Goal: Task Accomplishment & Management: Use online tool/utility

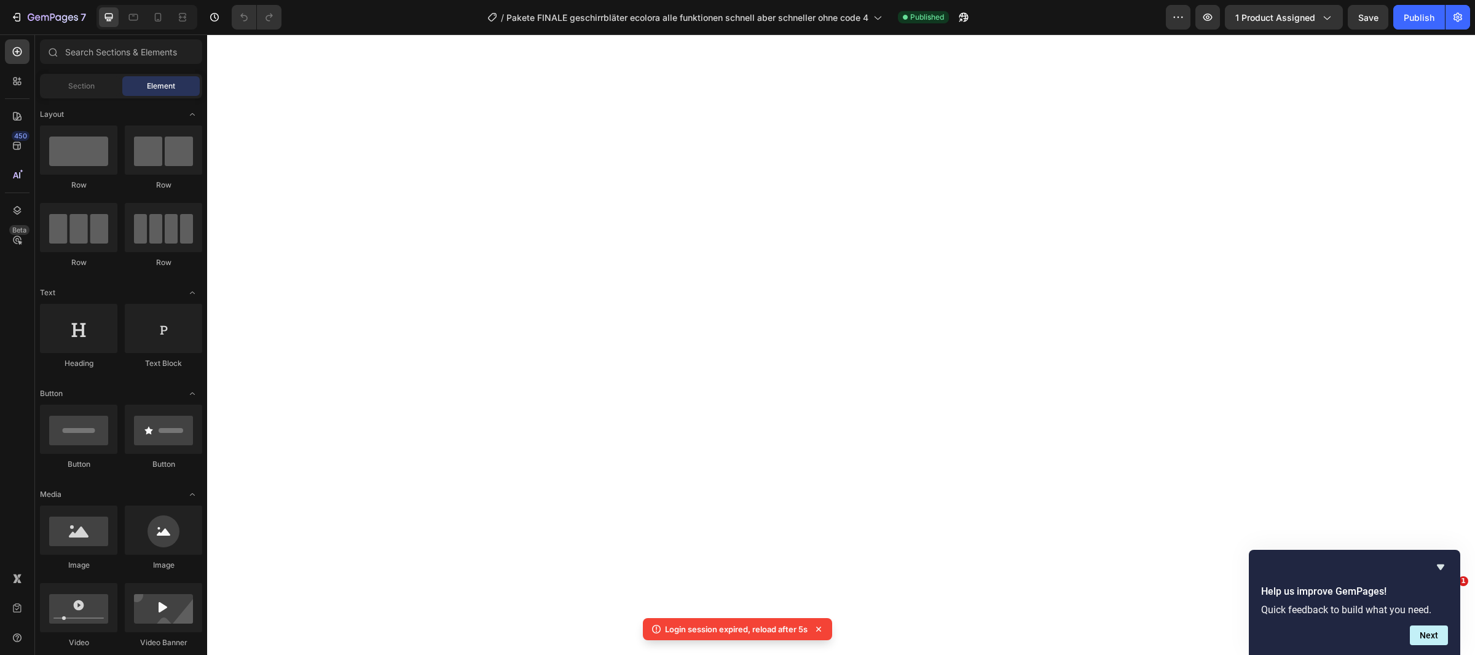
select select "Familien Angebot/ 3+1 GRATIS"
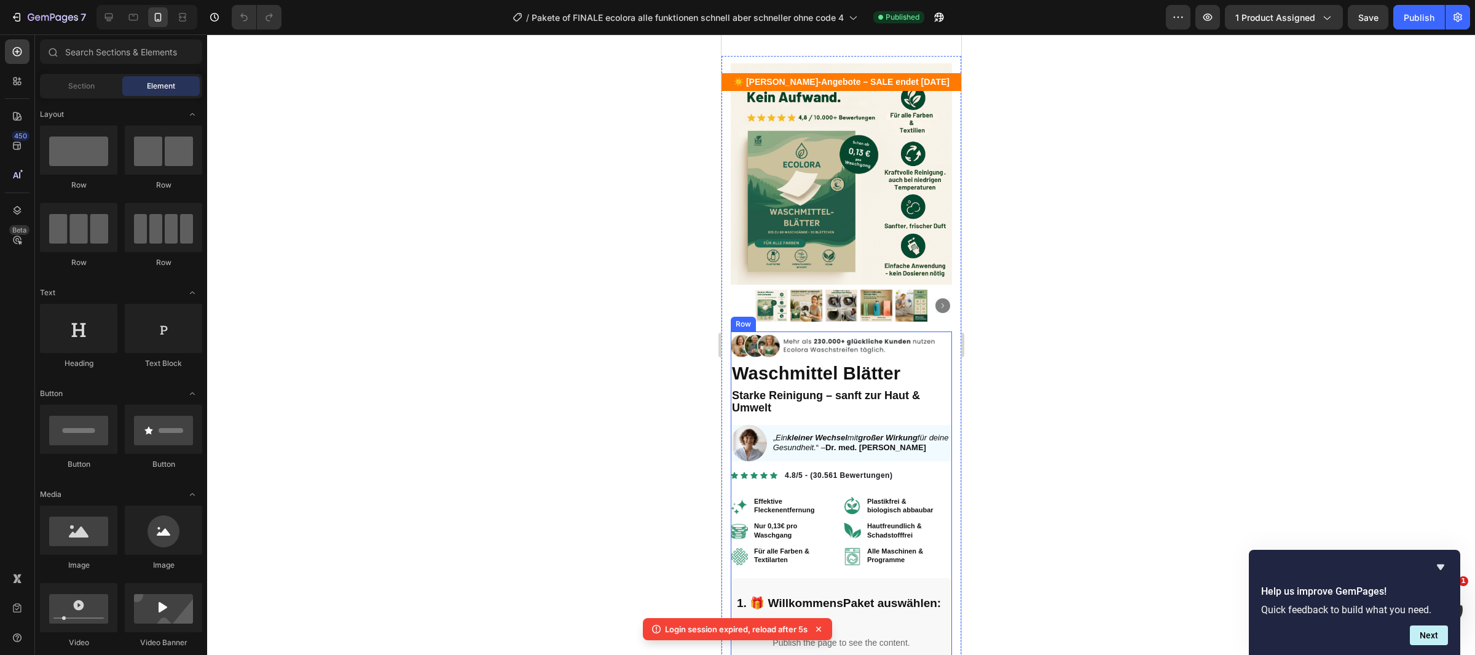
scroll to position [29, 0]
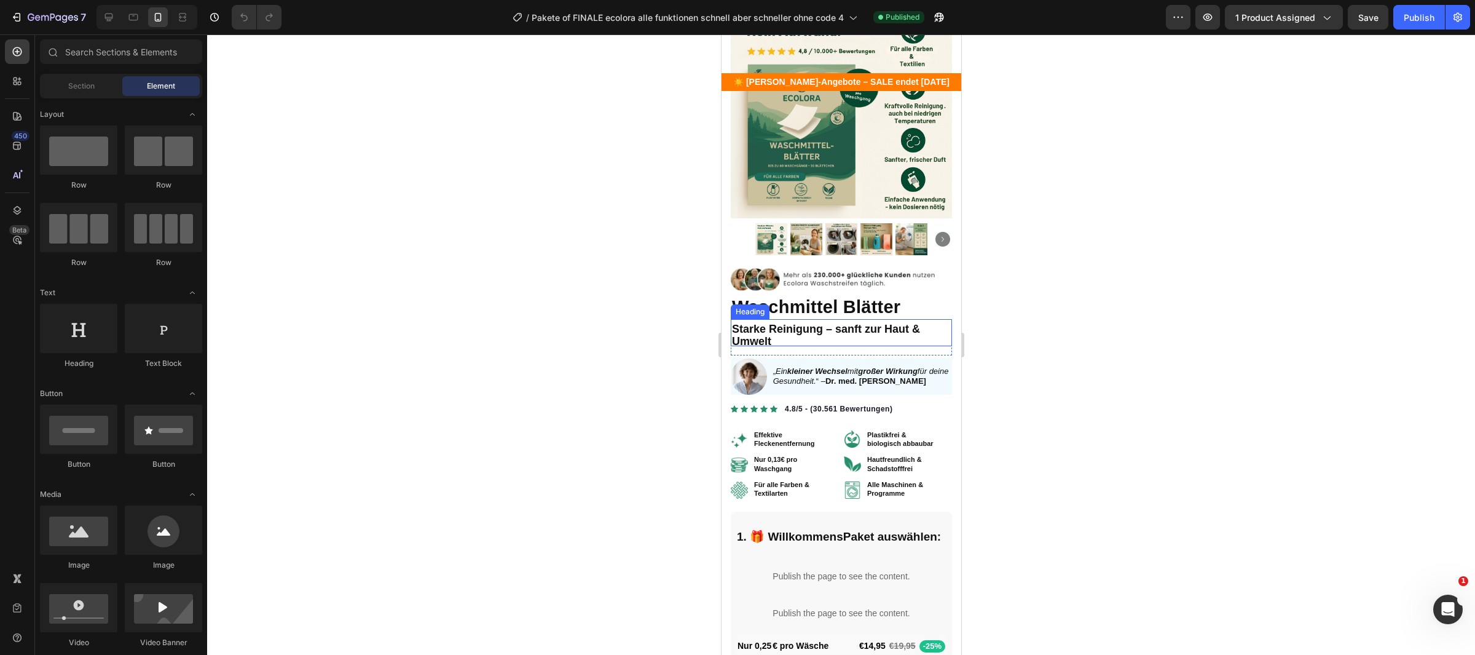
scroll to position [97, 0]
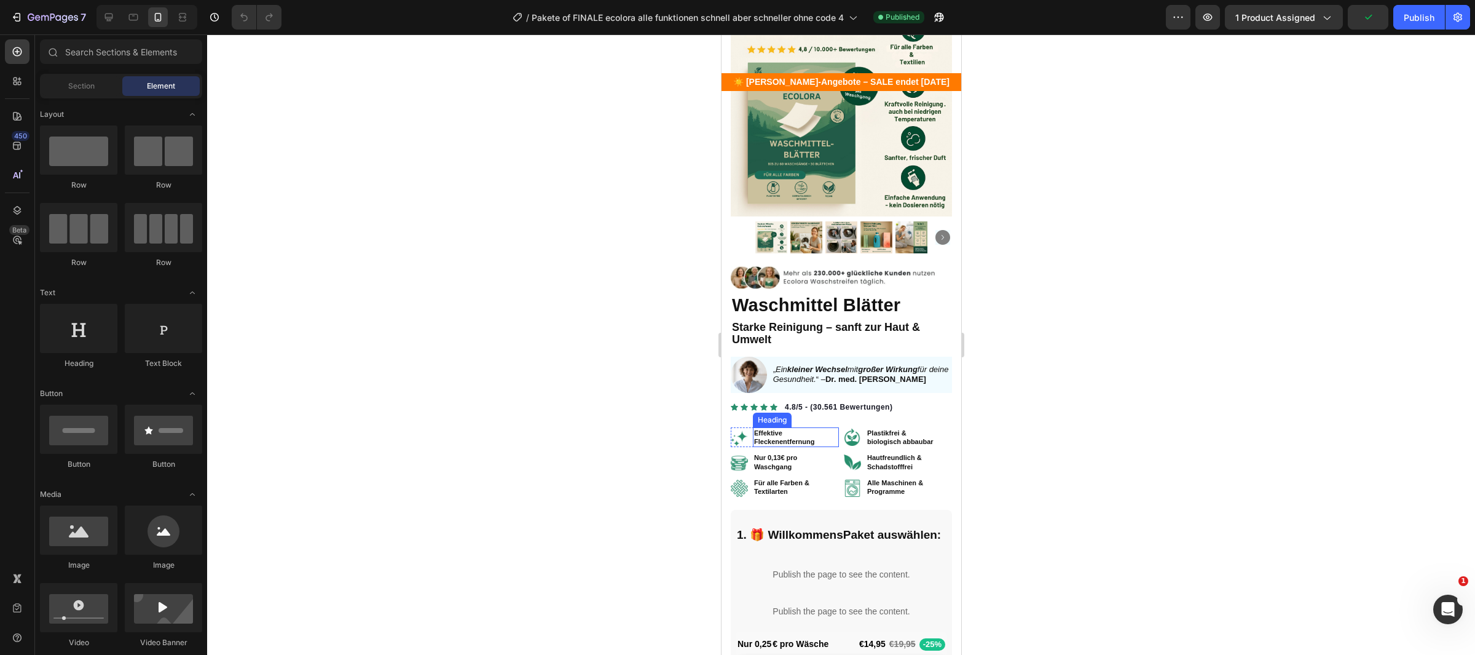
click at [813, 442] on strong "Fleckenentfernung" at bounding box center [783, 441] width 60 height 7
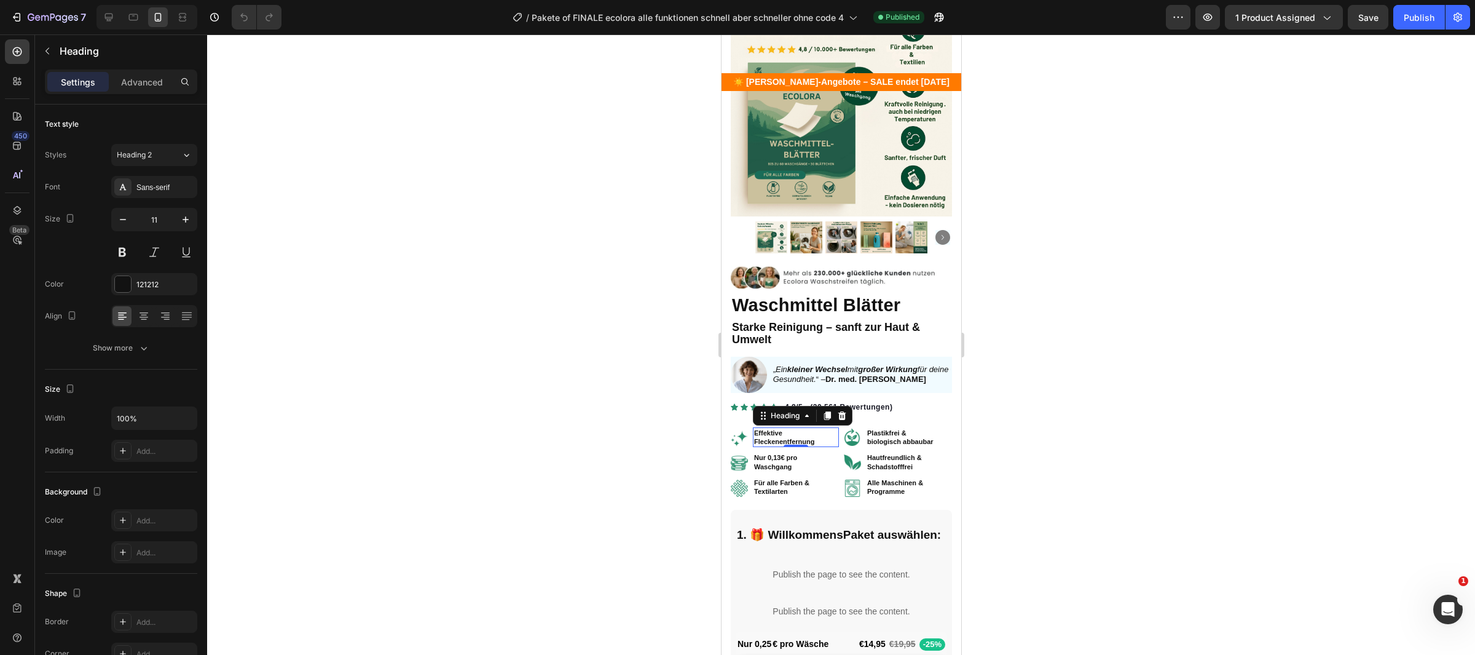
click at [769, 438] on strong "Fleckenentfernung" at bounding box center [783, 441] width 60 height 7
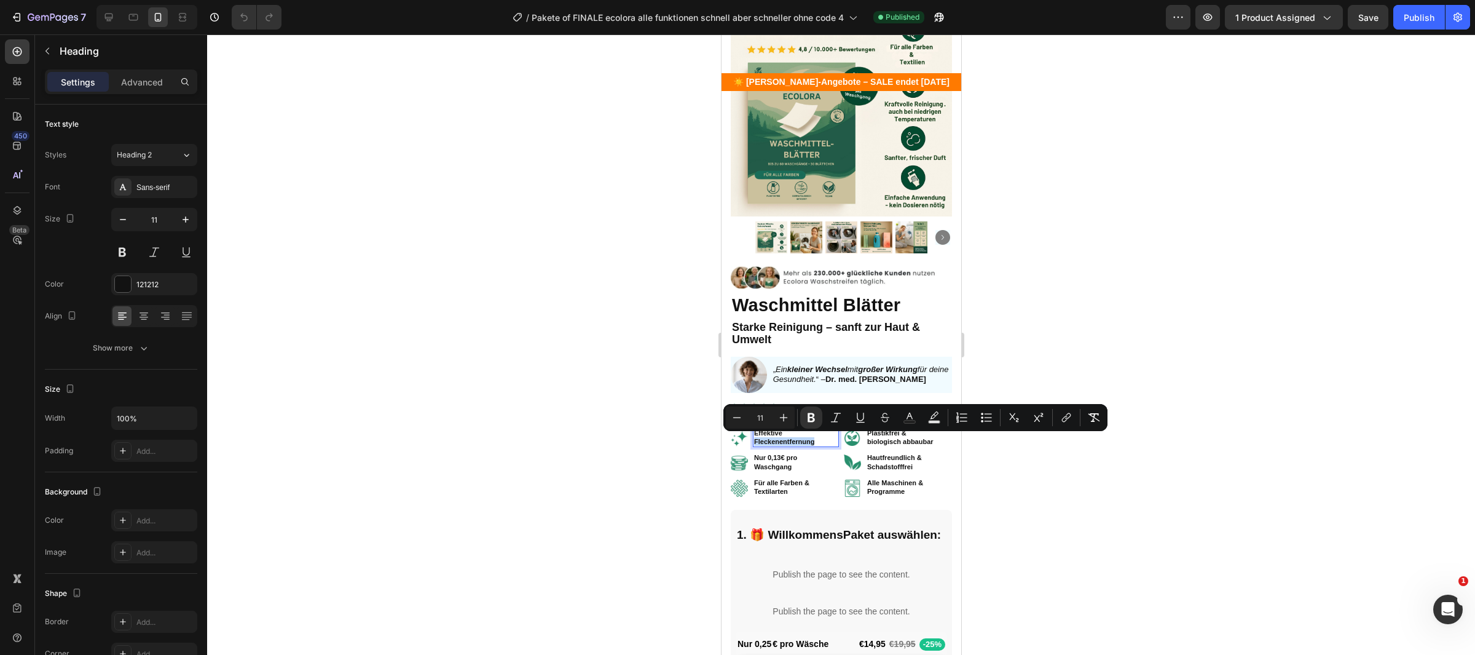
click at [819, 440] on p "Effektive Fleckenentfernung" at bounding box center [795, 437] width 84 height 18
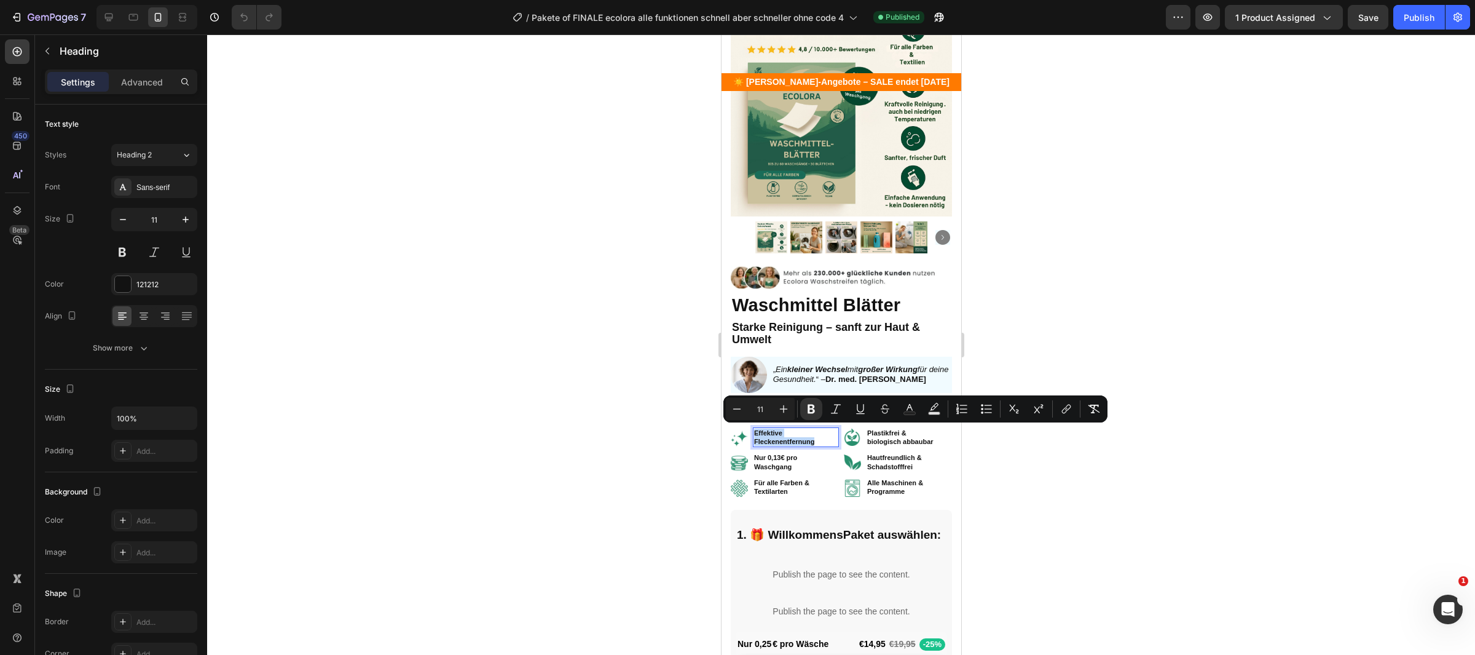
drag, startPoint x: 819, startPoint y: 440, endPoint x: 754, endPoint y: 433, distance: 65.5
click at [754, 433] on p "Effektive Fleckenentfernung" at bounding box center [795, 437] width 84 height 18
copy p "Effektive Fleckenentfernung"
